Goal: Book appointment/travel/reservation

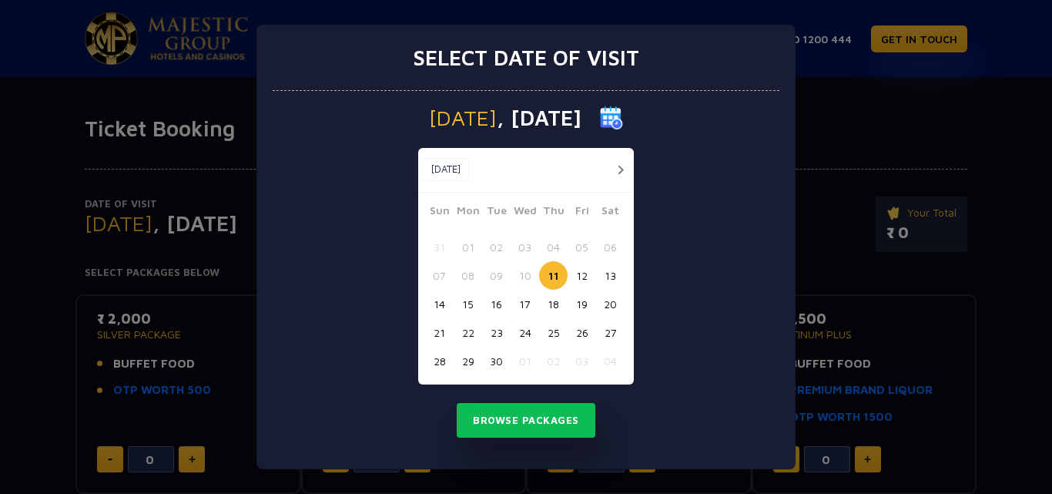
click at [581, 274] on button "12" at bounding box center [581, 275] width 28 height 28
click at [467, 304] on button "15" at bounding box center [467, 303] width 28 height 28
click at [584, 276] on button "12" at bounding box center [581, 275] width 28 height 28
click at [528, 423] on button "Browse Packages" at bounding box center [526, 420] width 139 height 35
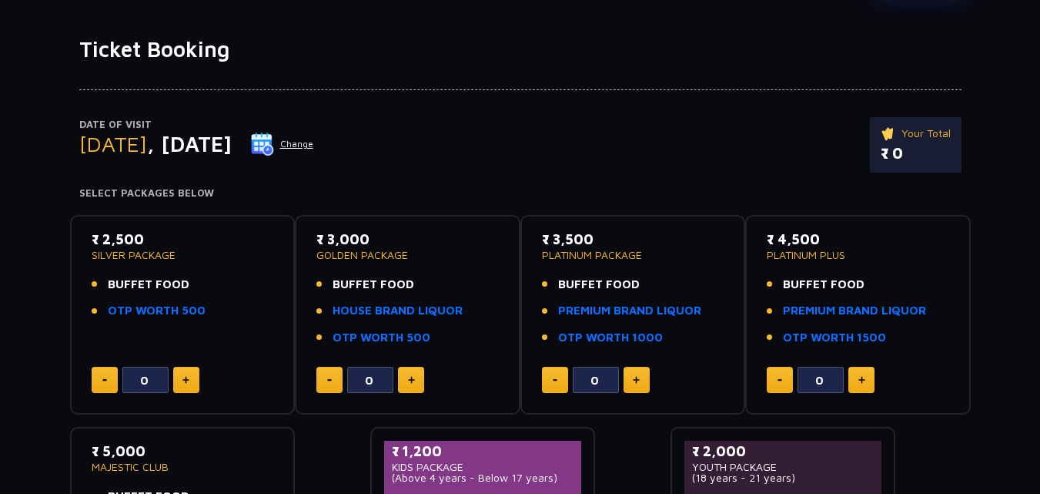
scroll to position [162, 0]
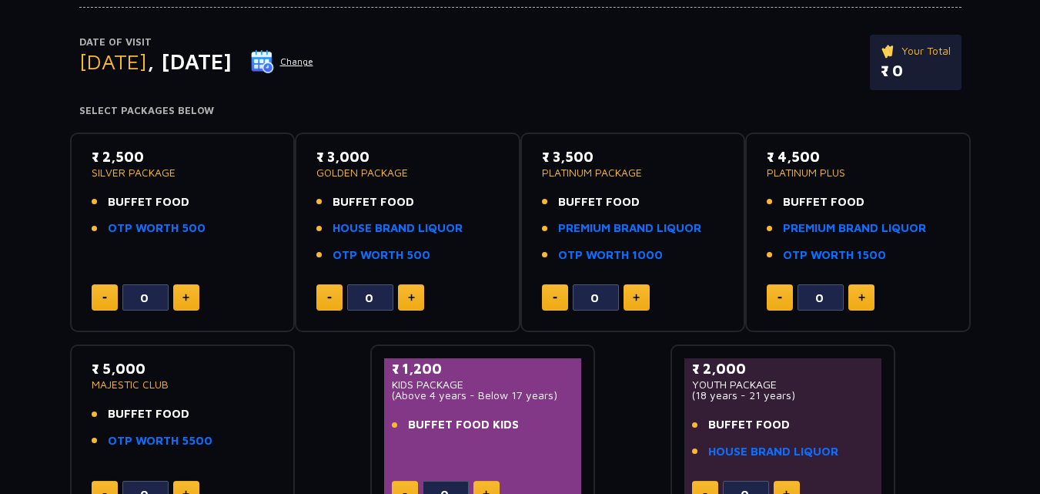
click at [641, 300] on button at bounding box center [637, 297] width 26 height 26
click at [642, 302] on button at bounding box center [637, 297] width 26 height 26
type input "4"
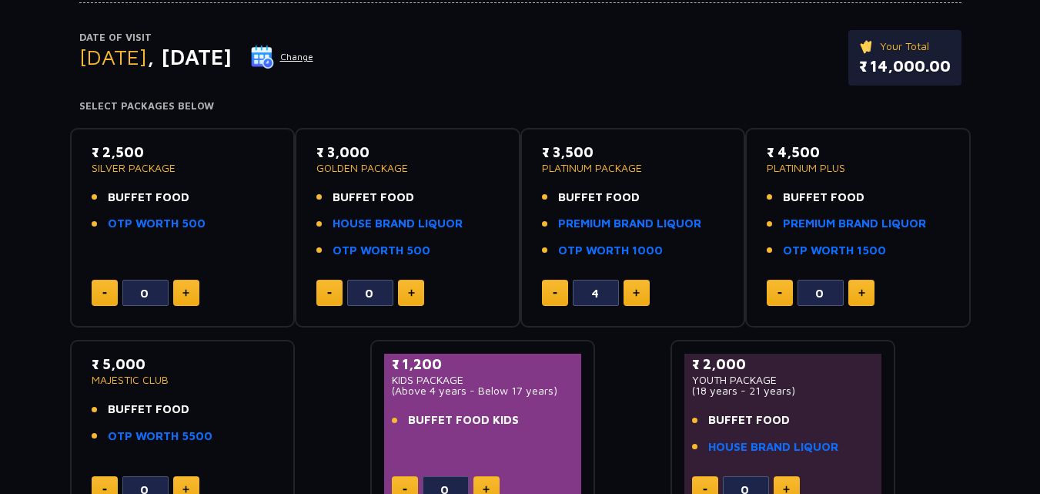
scroll to position [0, 0]
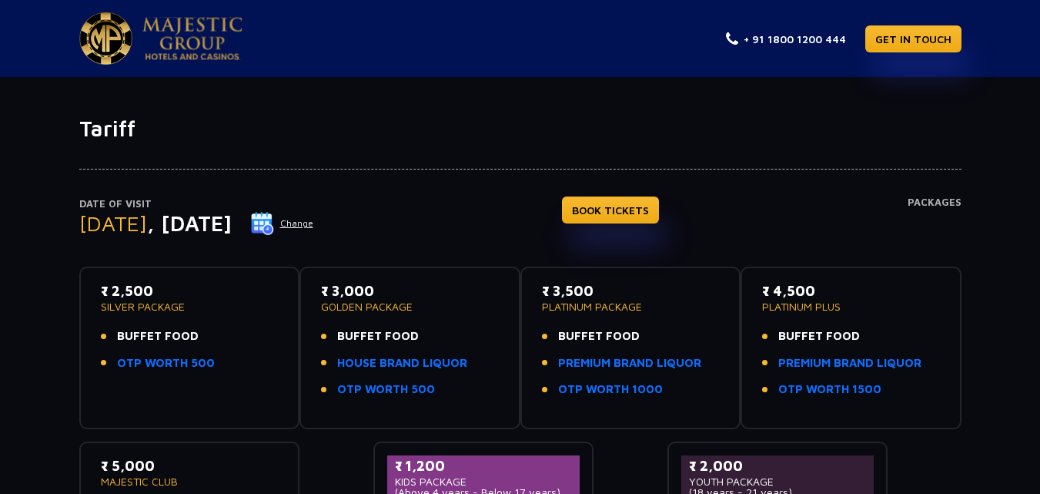
click at [937, 206] on h4 "Packages" at bounding box center [935, 223] width 54 height 55
